Goal: Task Accomplishment & Management: Complete application form

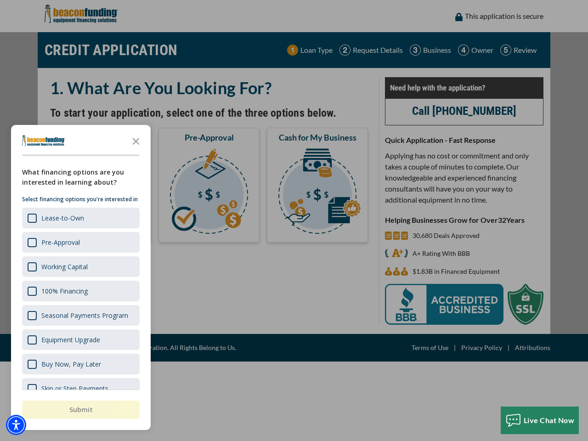
click at [294, 221] on div "button" at bounding box center [294, 220] width 588 height 441
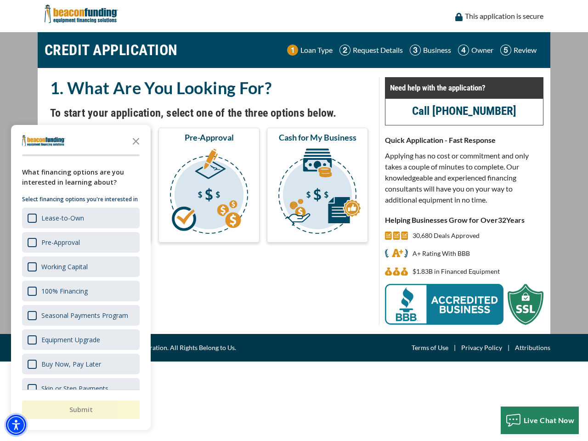
click at [16, 425] on img "Accessibility Menu" at bounding box center [16, 425] width 20 height 20
click at [294, 221] on body "Skip to main content Enable accessibility for low vision Open the accessibility…" at bounding box center [294, 220] width 588 height 441
click at [136, 141] on body "Skip to main content Enable accessibility for low vision Open the accessibility…" at bounding box center [294, 220] width 588 height 441
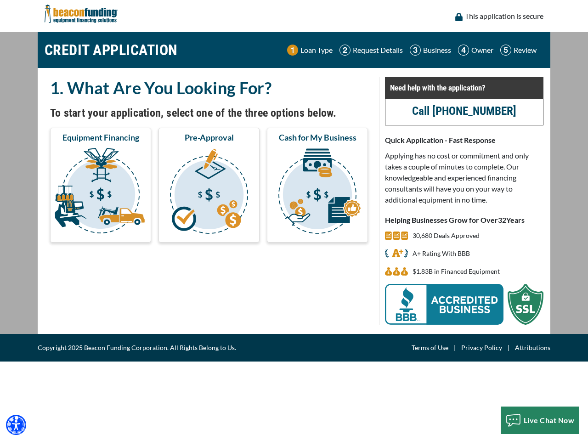
click at [80, 218] on body "Skip to main content Enable accessibility for low vision Open the accessibility…" at bounding box center [294, 220] width 588 height 441
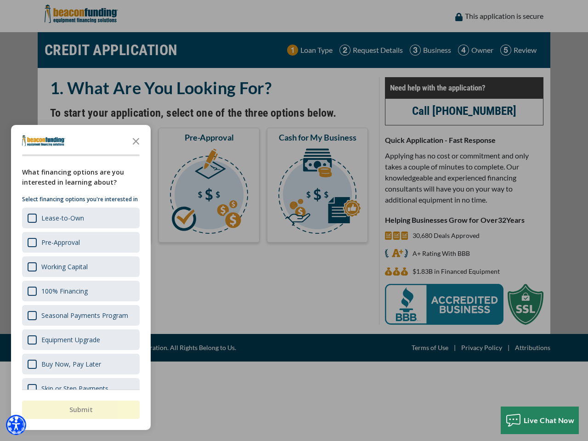
click at [80, 242] on body "Skip to main content Enable accessibility for low vision Open the accessibility…" at bounding box center [294, 220] width 588 height 441
click at [80, 267] on body "Skip to main content Enable accessibility for low vision Open the accessibility…" at bounding box center [294, 220] width 588 height 441
click at [80, 291] on body "Skip to main content Enable accessibility for low vision Open the accessibility…" at bounding box center [294, 220] width 588 height 441
click at [80, 315] on body "Skip to main content Enable accessibility for low vision Open the accessibility…" at bounding box center [294, 220] width 588 height 441
click at [80, 340] on body "Skip to main content Enable accessibility for low vision Open the accessibility…" at bounding box center [294, 220] width 588 height 441
